Goal: Transaction & Acquisition: Obtain resource

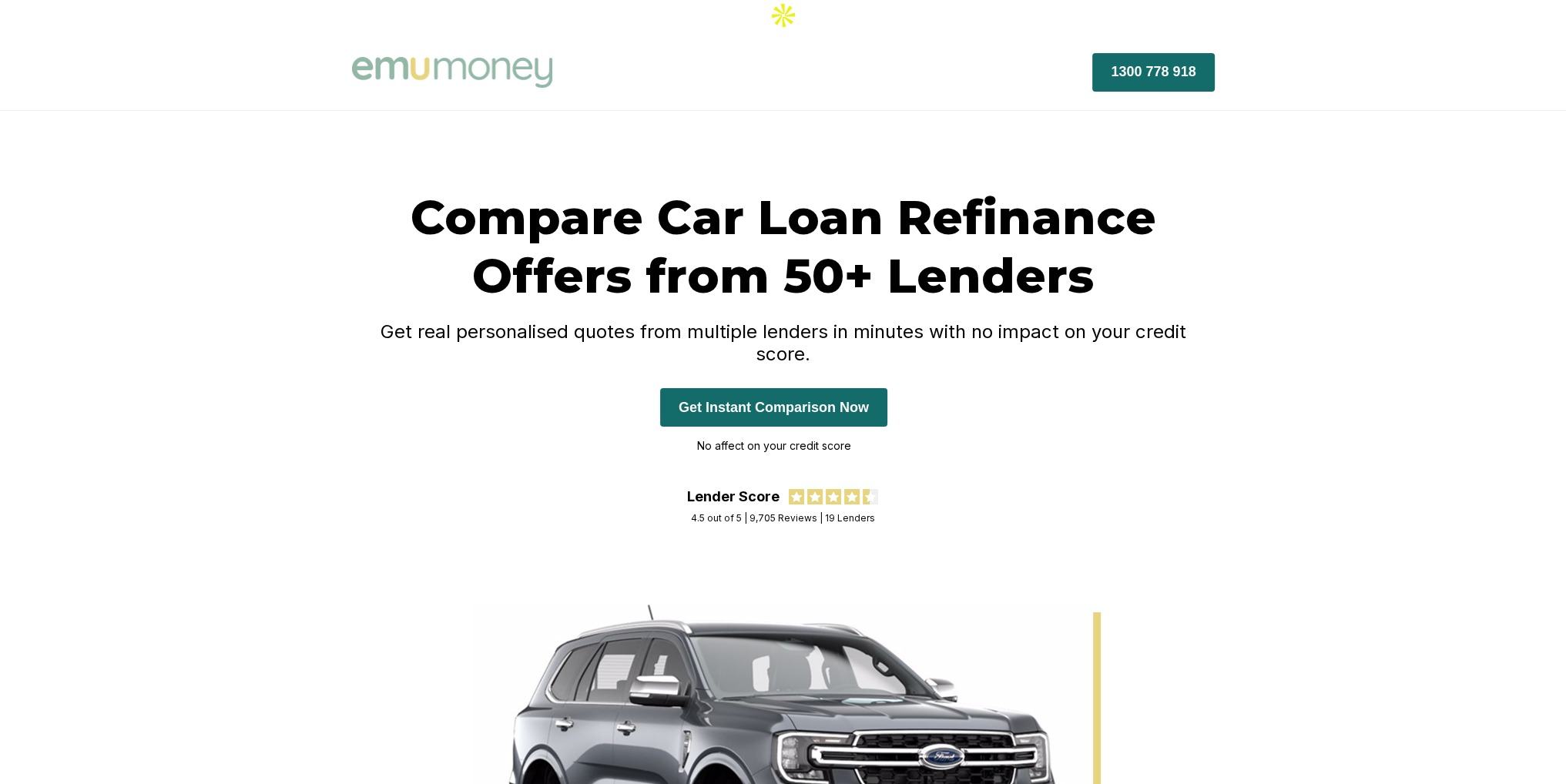
click at [815, 388] on button "Get Instant Comparison Now" at bounding box center [774, 407] width 227 height 39
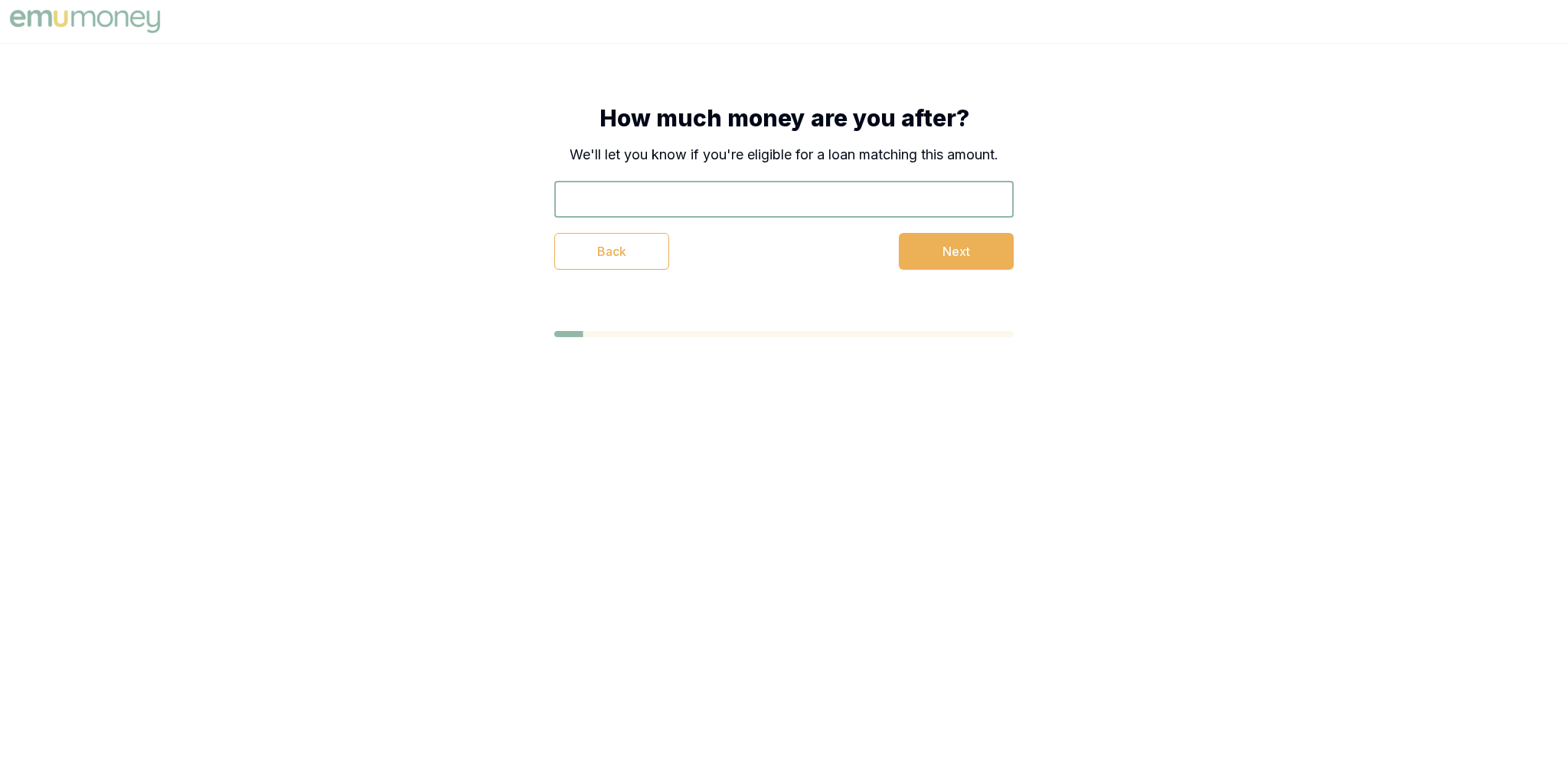
click at [810, 207] on input "text" at bounding box center [784, 199] width 460 height 36
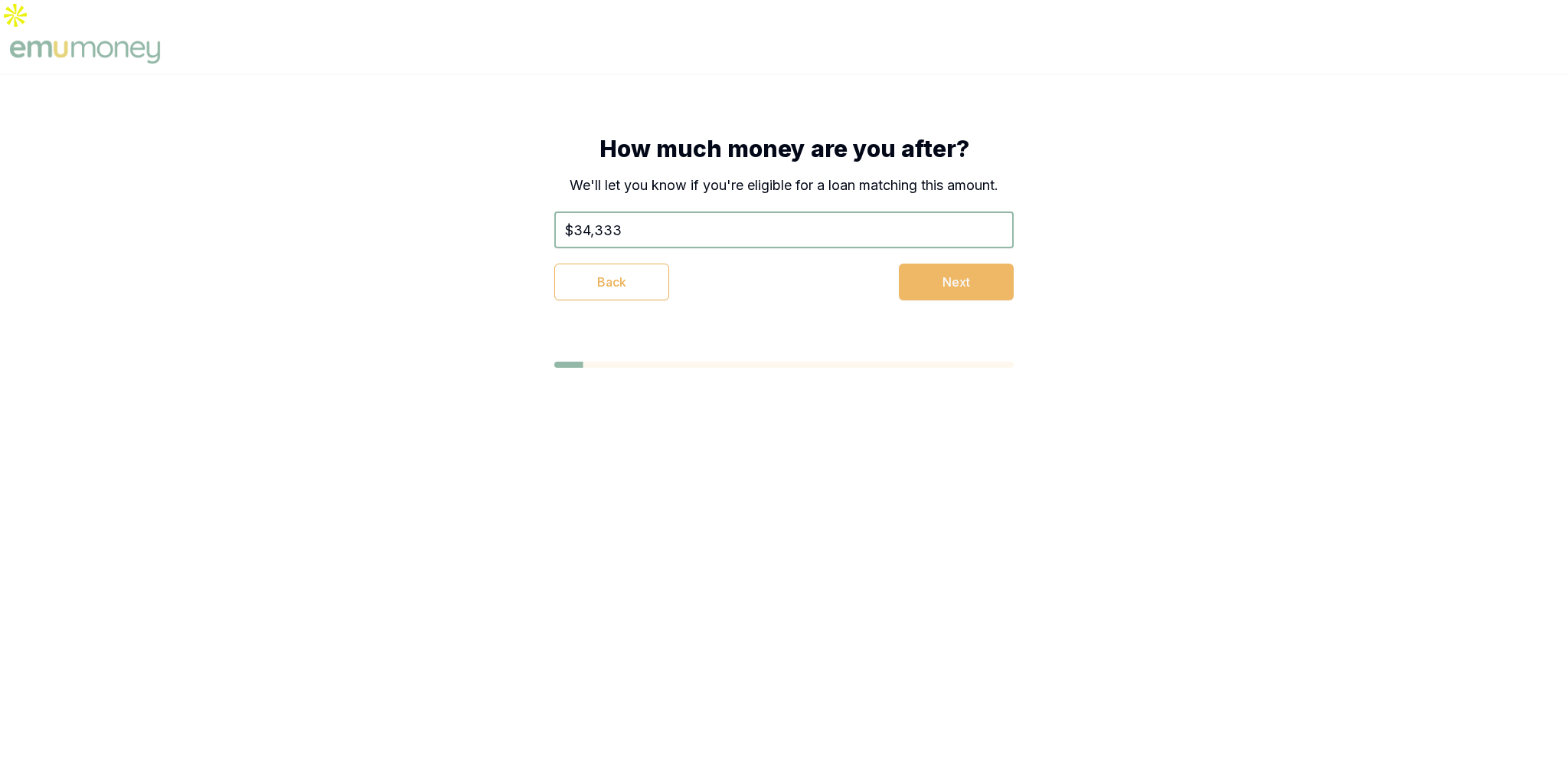
type input "$34,333"
click at [949, 264] on button "Next" at bounding box center [956, 282] width 115 height 36
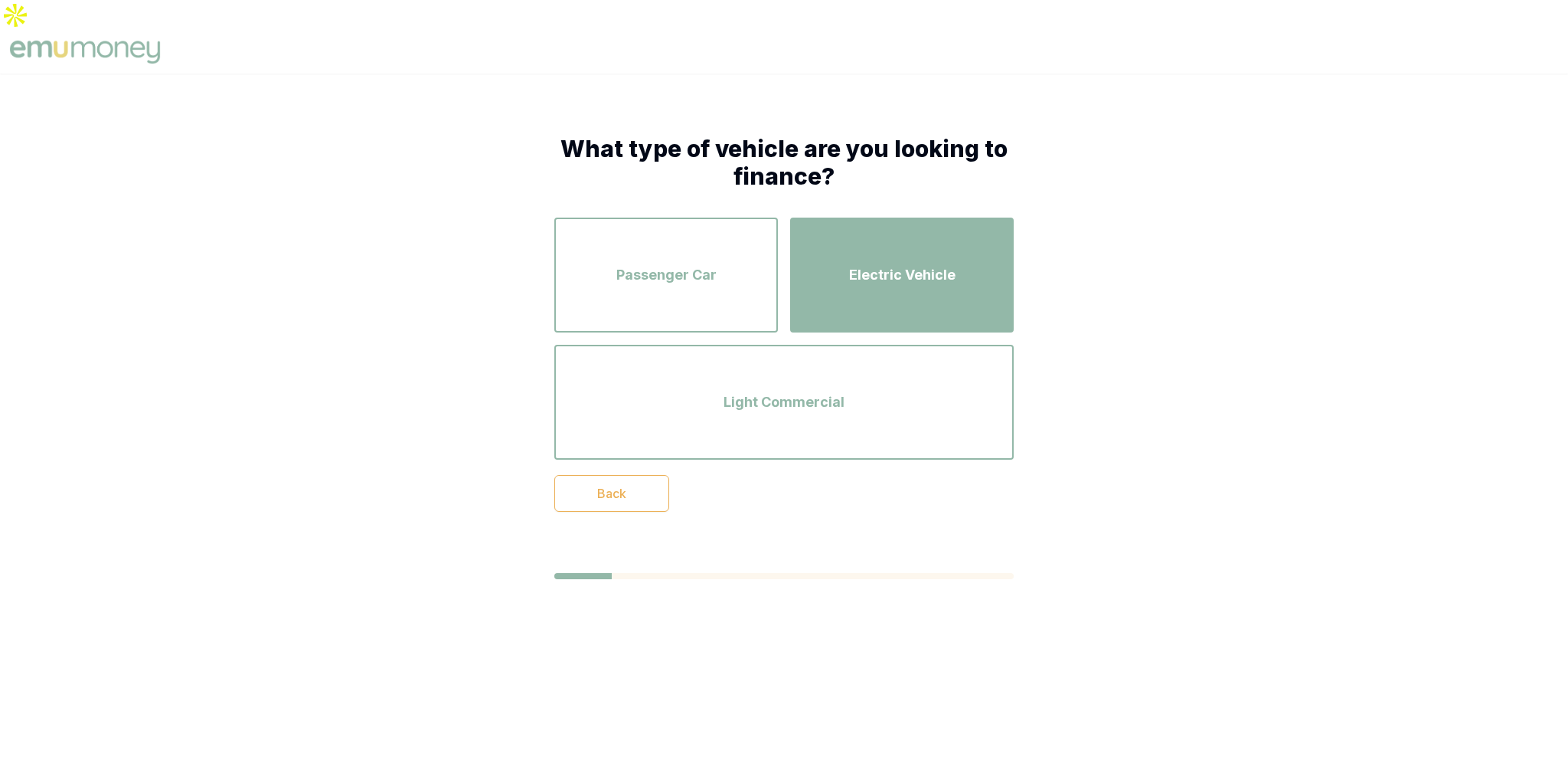
click at [863, 264] on span "Electric Vehicle" at bounding box center [903, 275] width 106 height 22
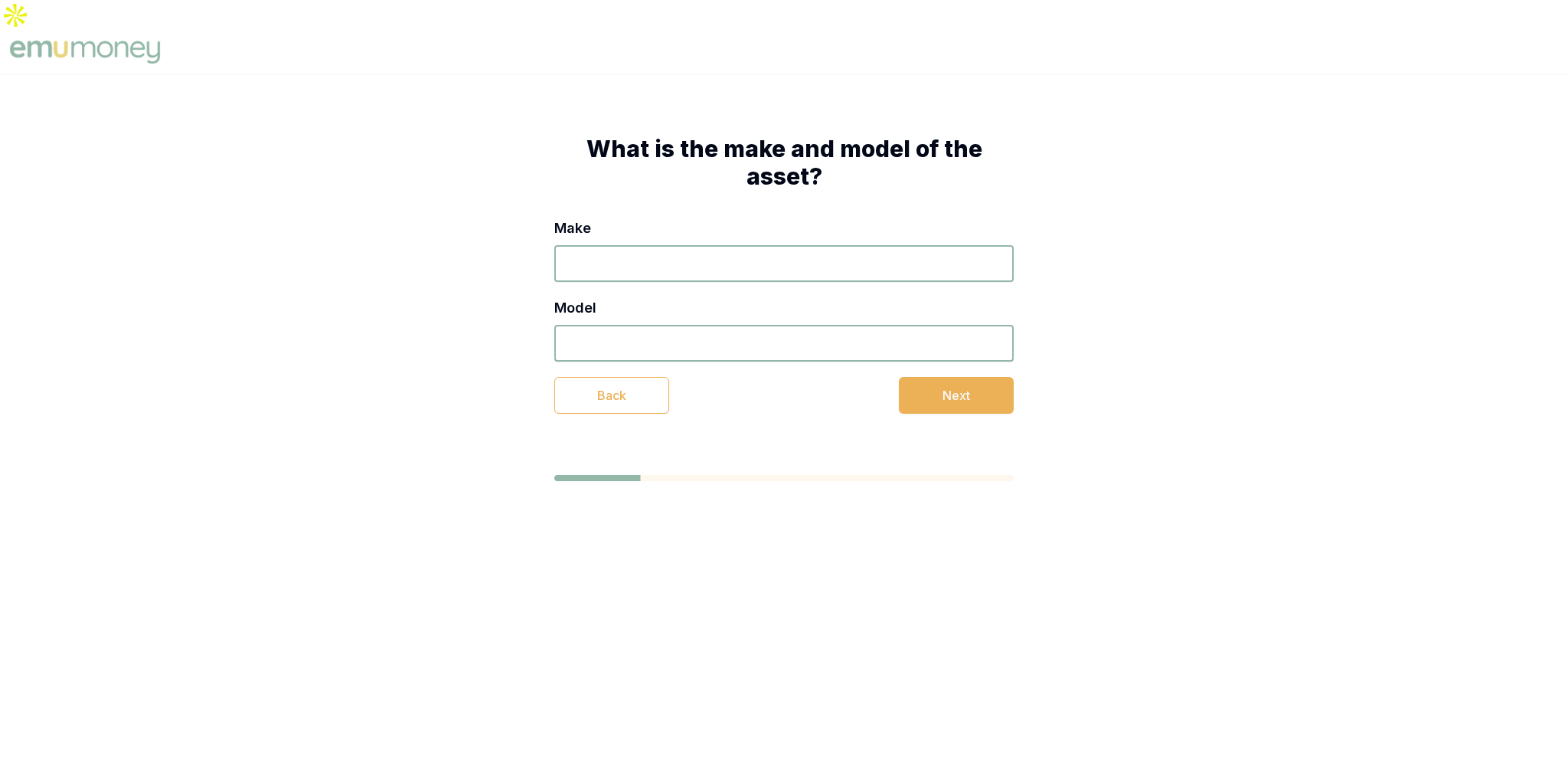
click at [841, 245] on input "Make" at bounding box center [784, 263] width 460 height 36
click at [704, 325] on input "Model" at bounding box center [784, 343] width 460 height 36
click at [656, 245] on input "Make" at bounding box center [784, 263] width 460 height 36
click at [637, 245] on input "Make" at bounding box center [784, 263] width 460 height 36
type input "B"
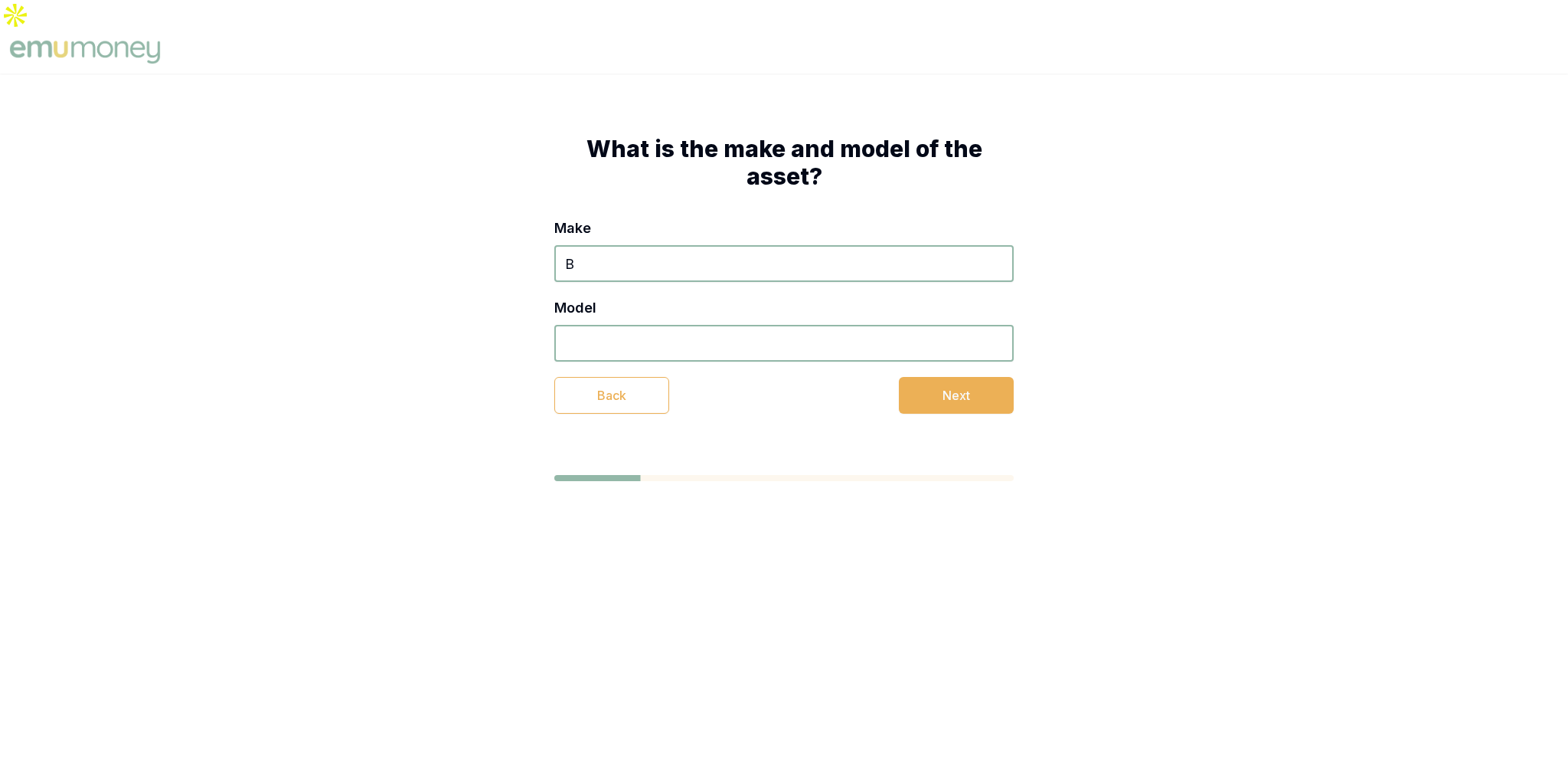
click at [632, 325] on input "Model" at bounding box center [784, 343] width 460 height 36
type input "B"
click at [865, 337] on div "Make B Model B Back Next" at bounding box center [784, 315] width 460 height 196
click at [930, 377] on button "Next" at bounding box center [956, 395] width 115 height 36
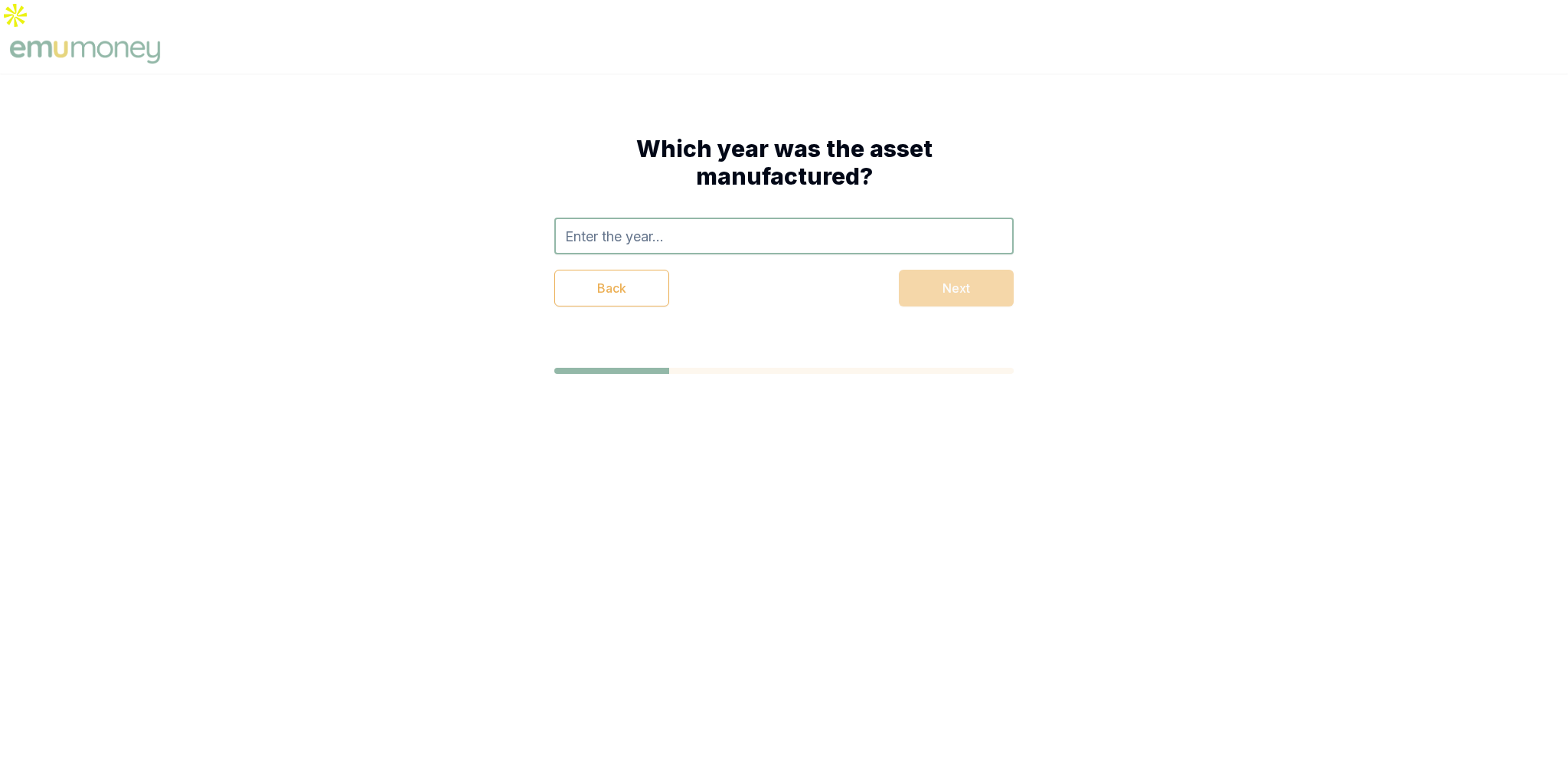
click at [705, 218] on input "text" at bounding box center [784, 235] width 460 height 36
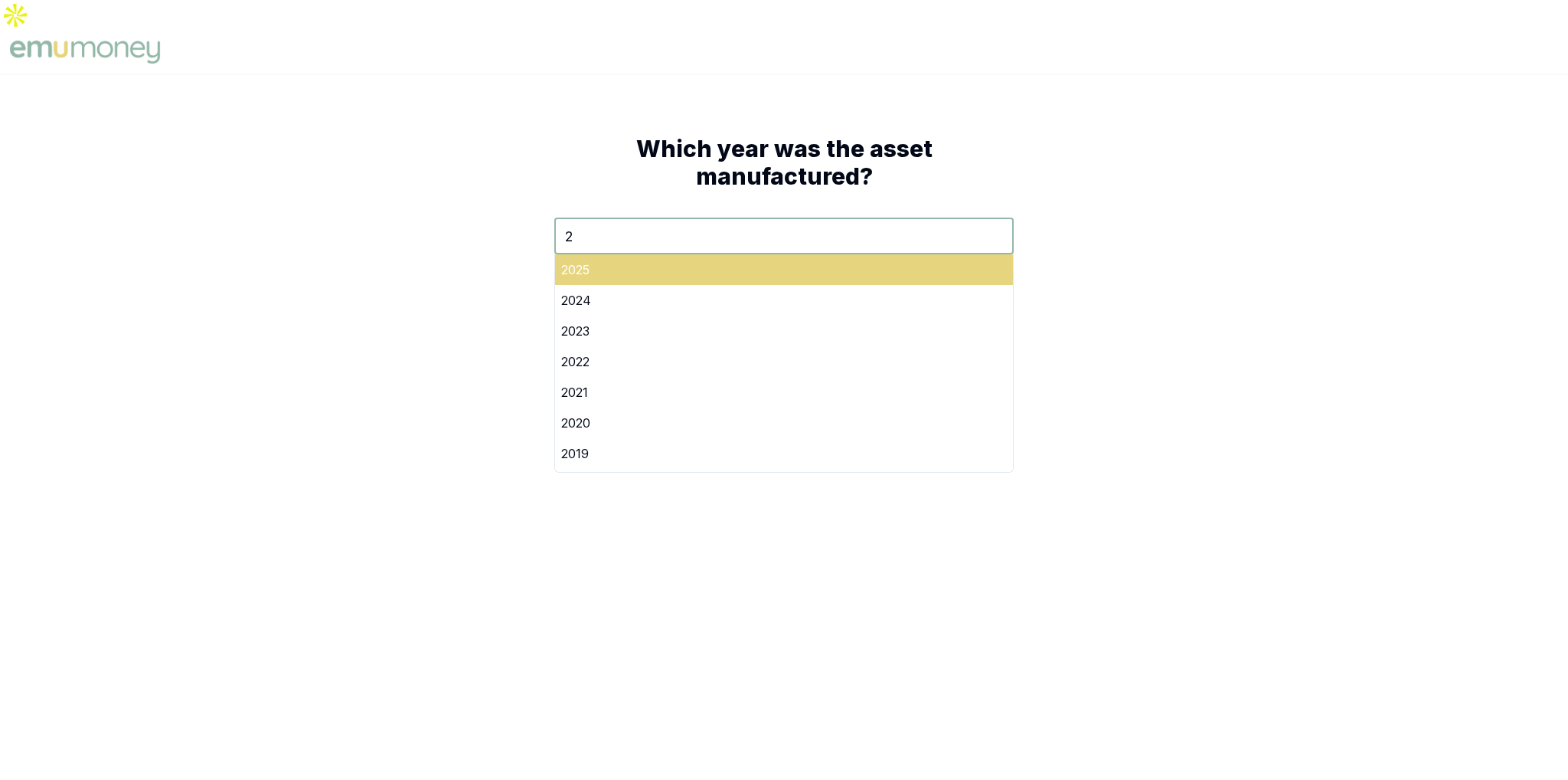
type input "2"
click at [591, 254] on div "2025" at bounding box center [784, 269] width 458 height 31
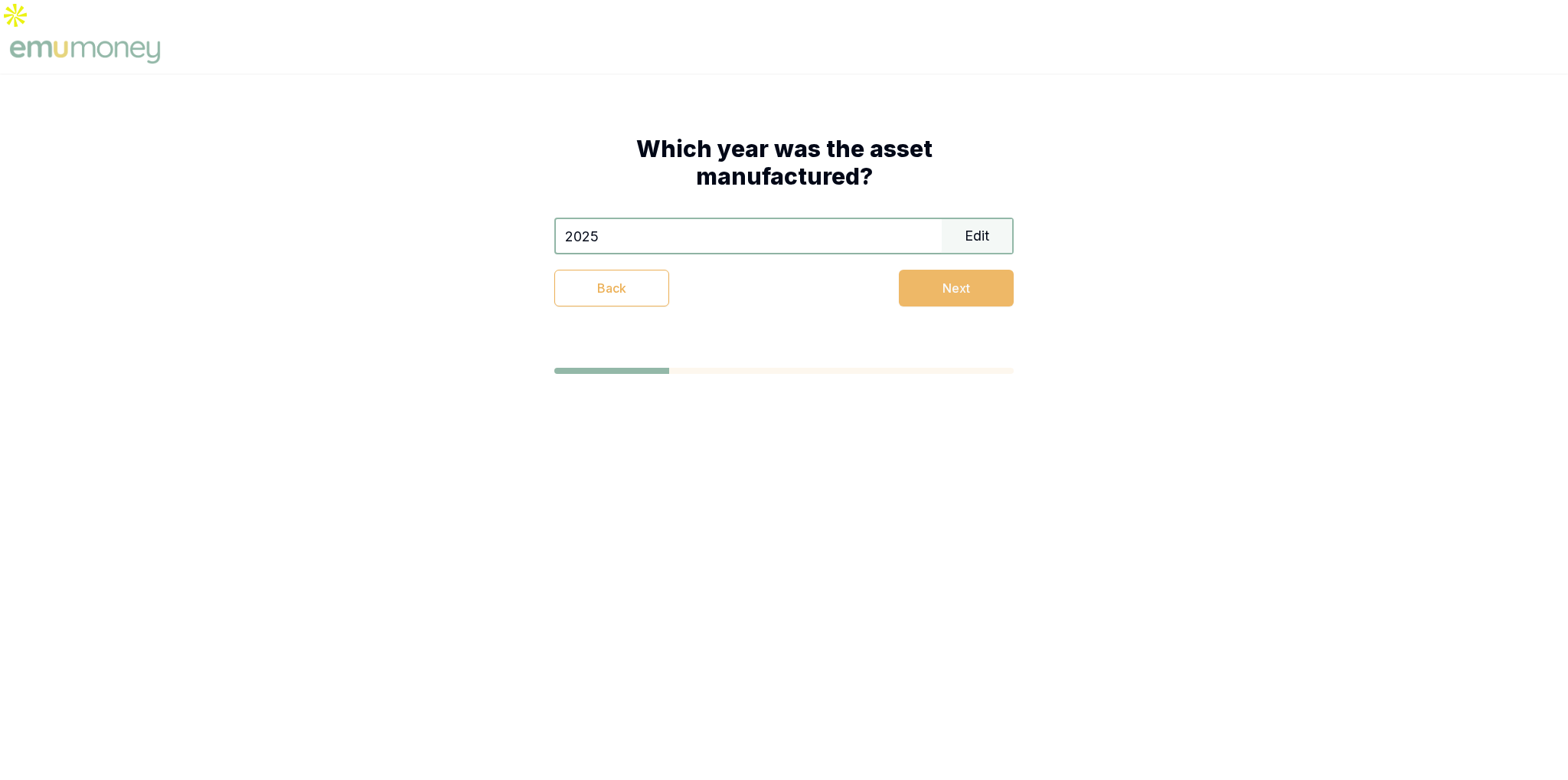
click at [943, 270] on button "Next" at bounding box center [956, 288] width 115 height 36
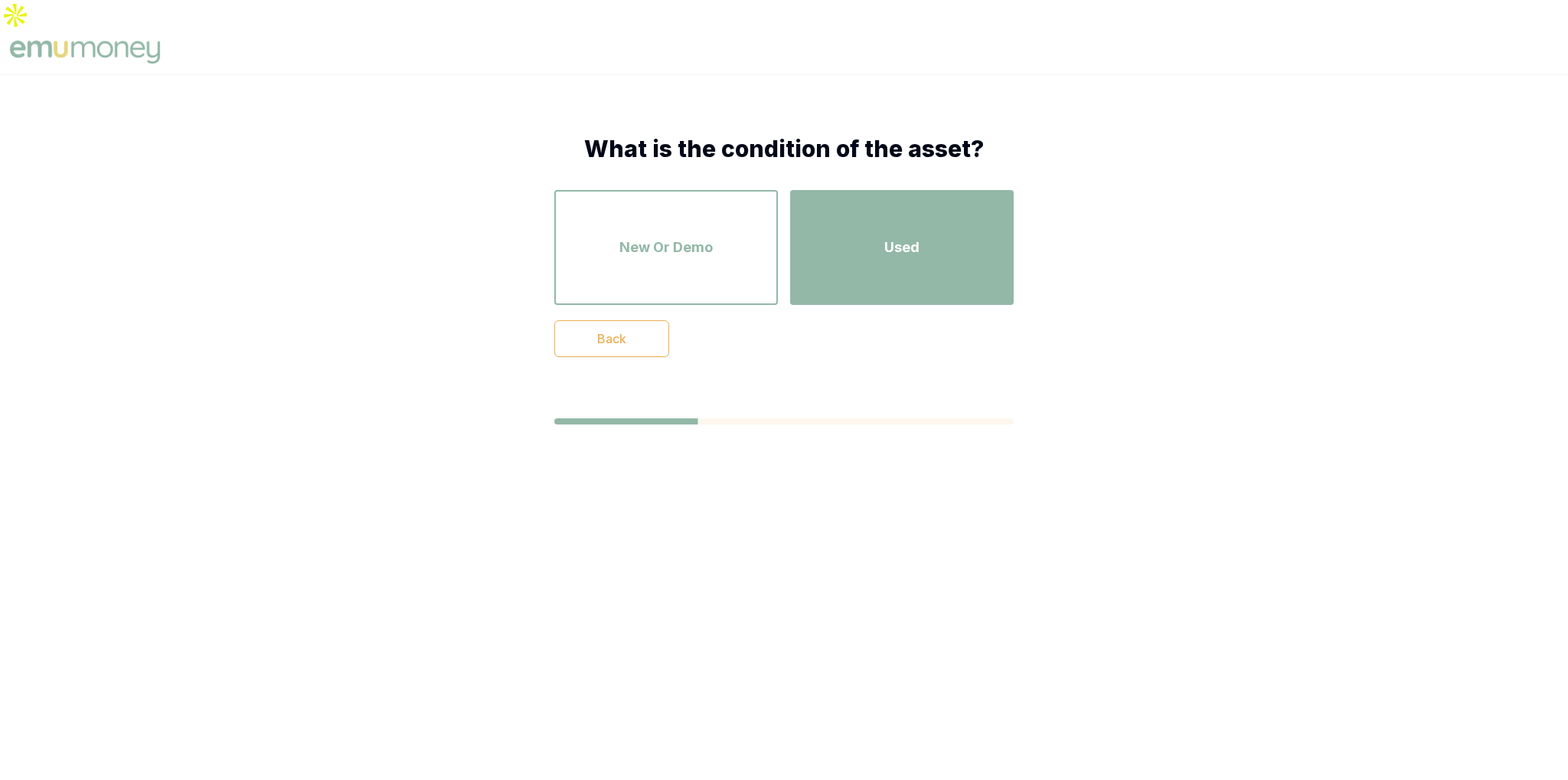
click at [846, 220] on div "Used" at bounding box center [902, 247] width 196 height 88
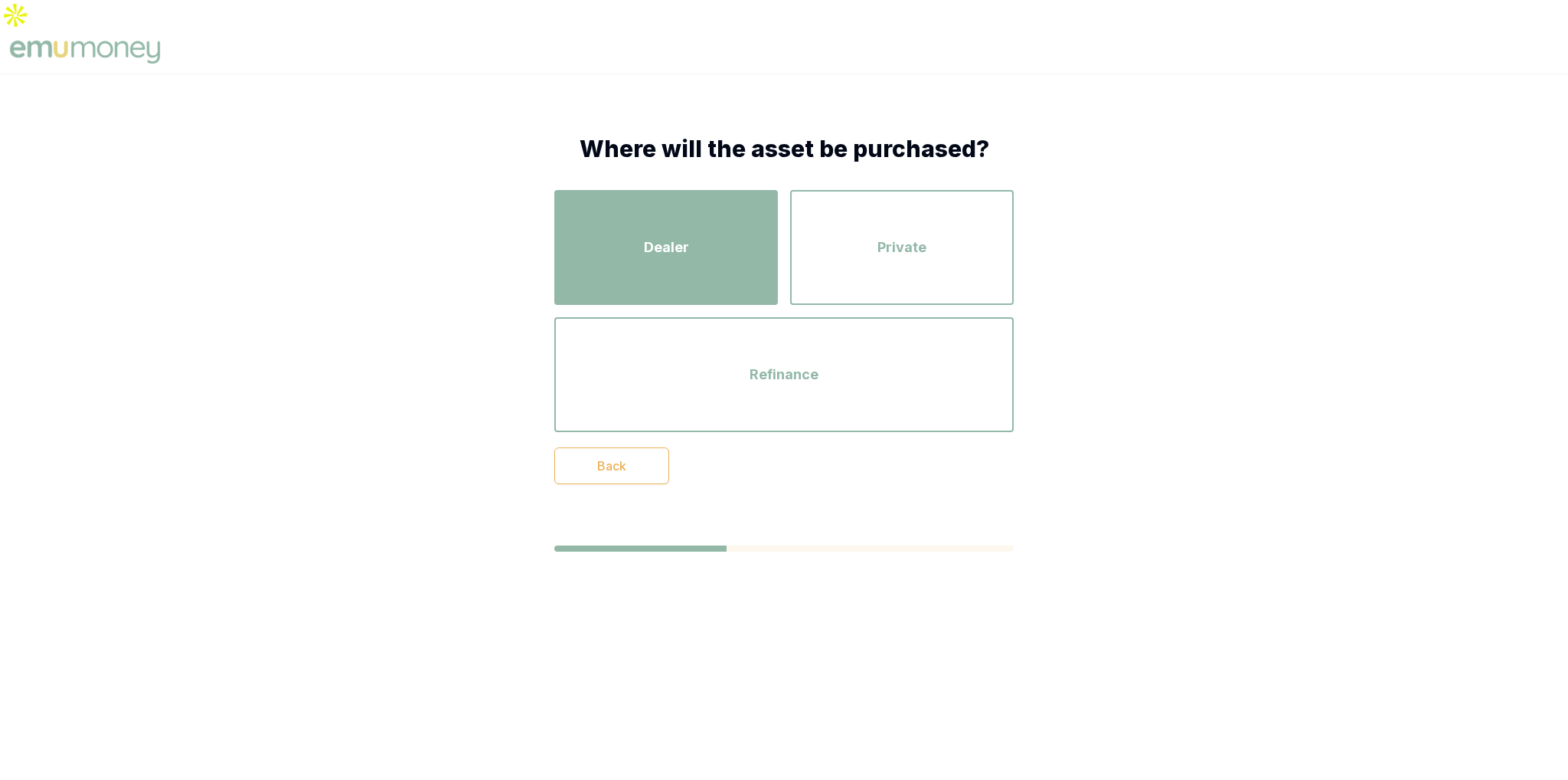
click at [723, 223] on div "Dealer" at bounding box center [665, 247] width 196 height 88
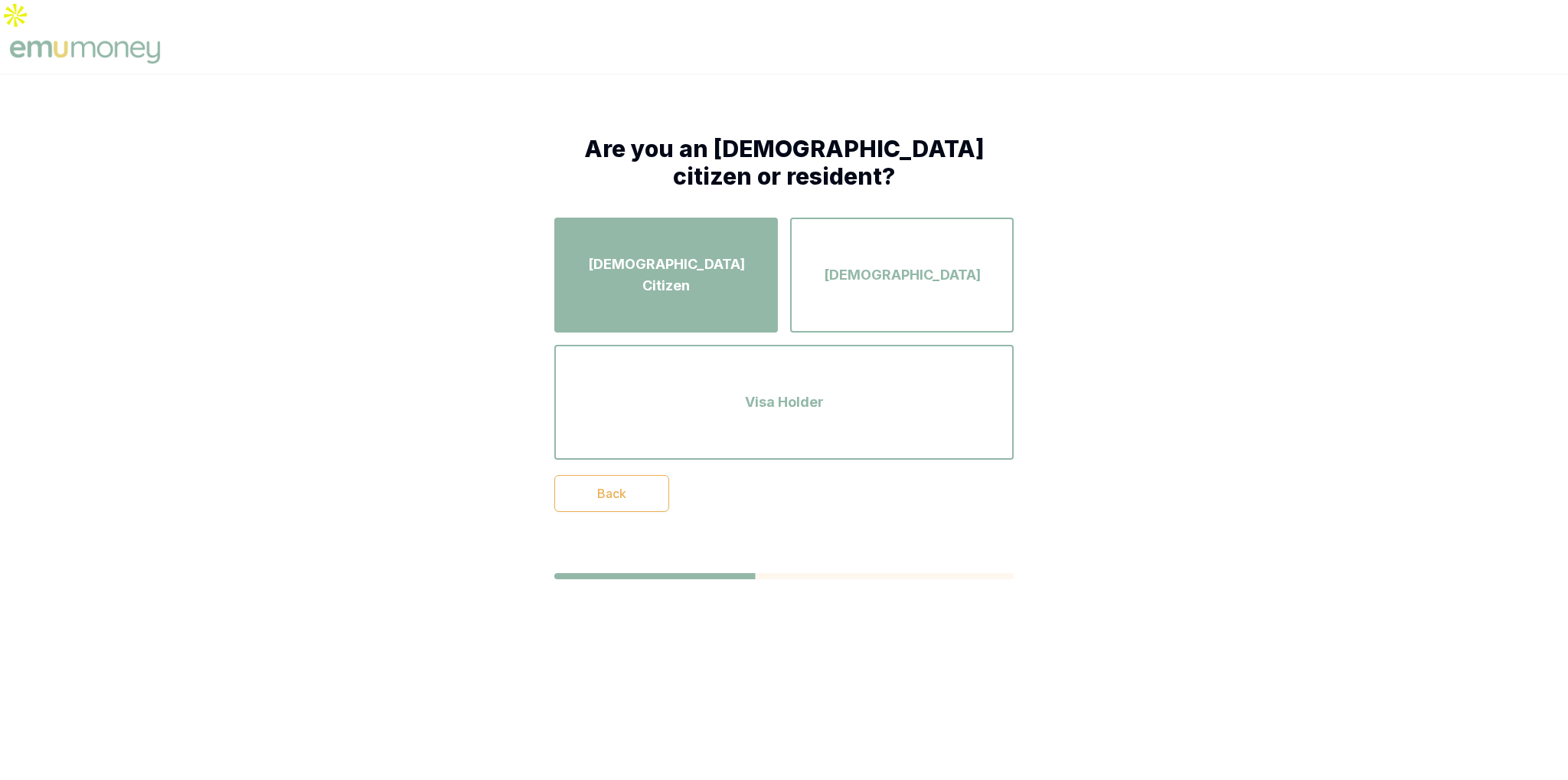
click at [716, 260] on div "Australian Citizen" at bounding box center [665, 275] width 196 height 88
